Goal: Task Accomplishment & Management: Manage account settings

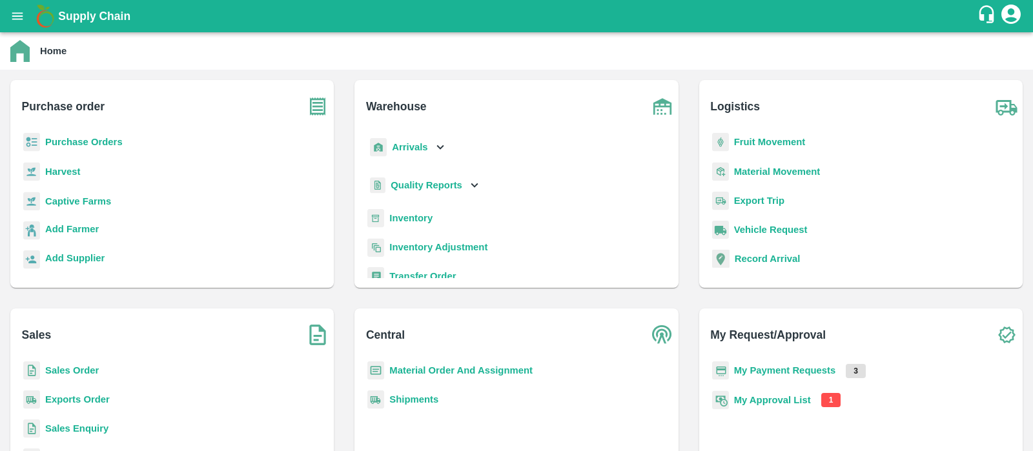
click at [793, 399] on b "My Approval List" at bounding box center [772, 400] width 77 height 10
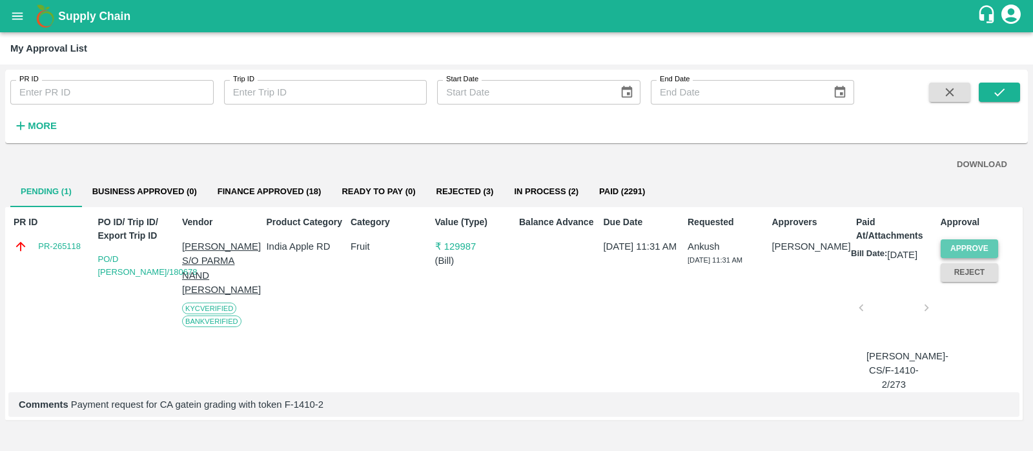
click at [973, 240] on button "Approve" at bounding box center [970, 249] width 58 height 19
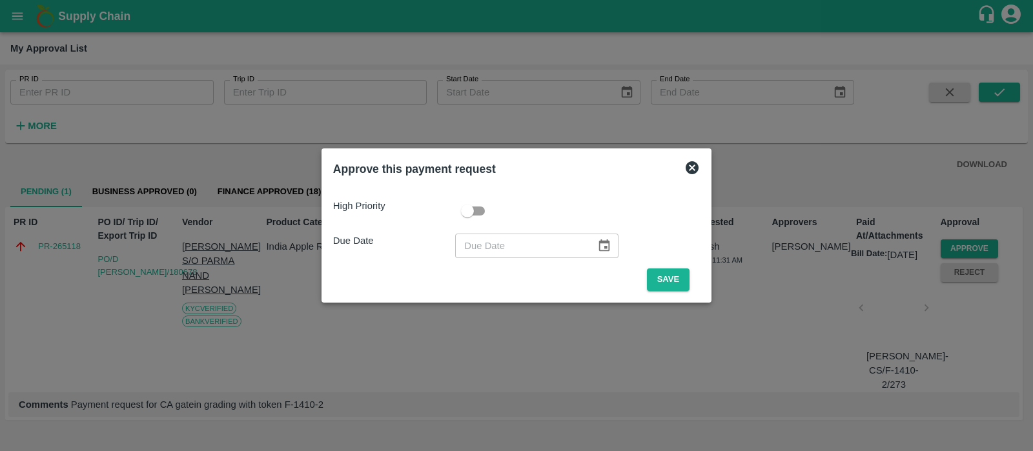
type input "DD/MM/YYYY"
click at [470, 245] on input "DD/MM/YYYY" at bounding box center [521, 246] width 132 height 25
click at [687, 167] on icon at bounding box center [692, 167] width 13 height 13
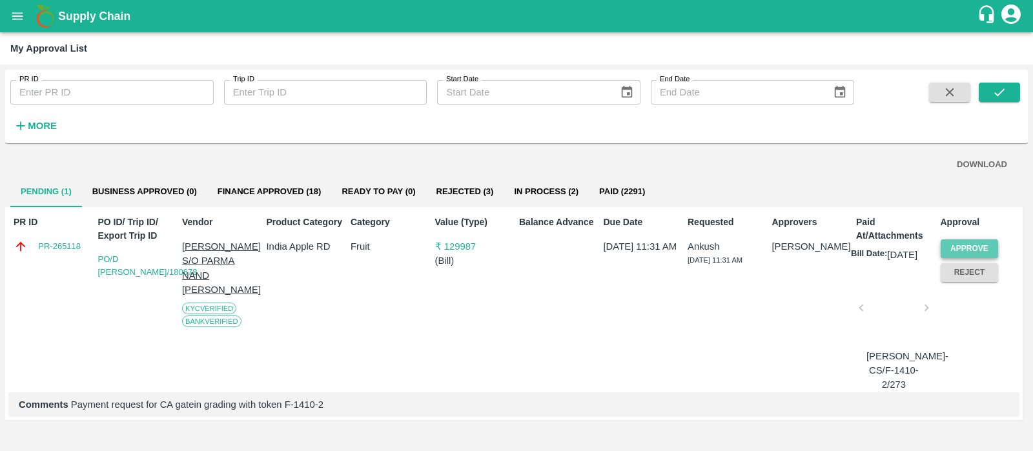
click at [970, 247] on button "Approve" at bounding box center [970, 249] width 58 height 19
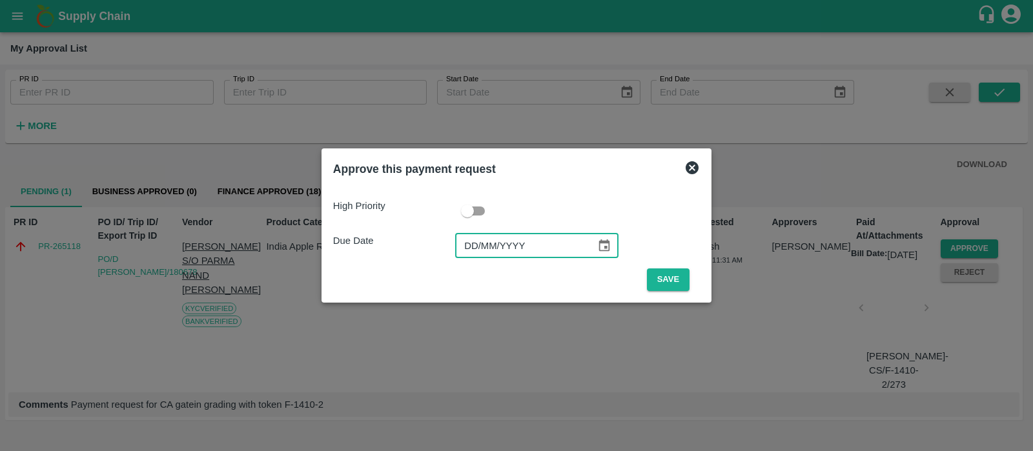
click at [463, 242] on input "DD/MM/YYYY" at bounding box center [521, 246] width 132 height 25
type input "[DATE]"
click at [675, 280] on button "Save" at bounding box center [668, 280] width 43 height 23
